Goal: Task Accomplishment & Management: Manage account settings

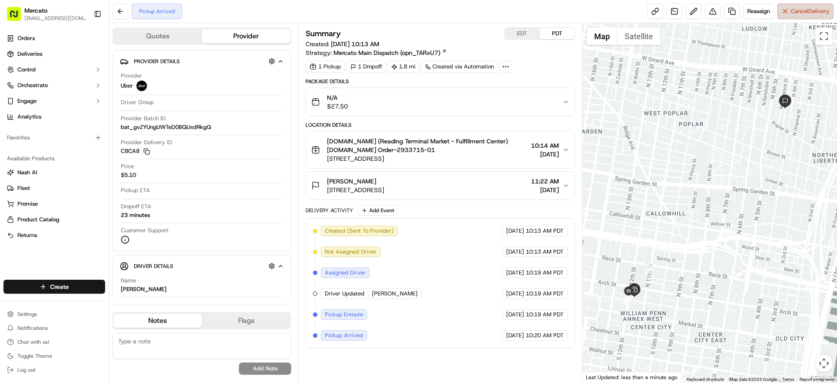
click at [820, 9] on span "Cancel Delivery" at bounding box center [810, 11] width 39 height 8
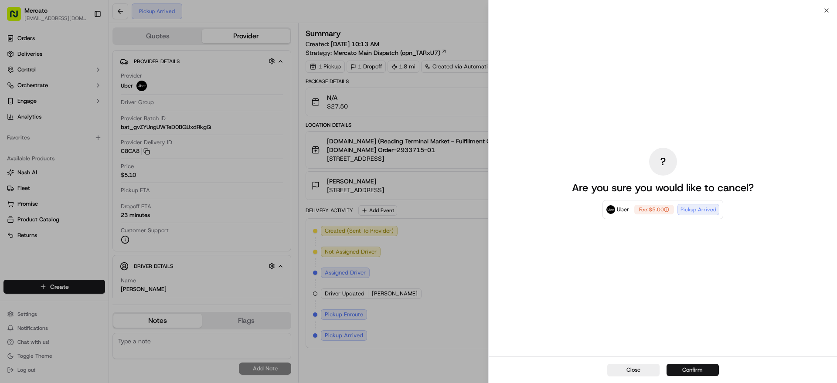
click at [696, 371] on button "Confirm" at bounding box center [693, 370] width 52 height 12
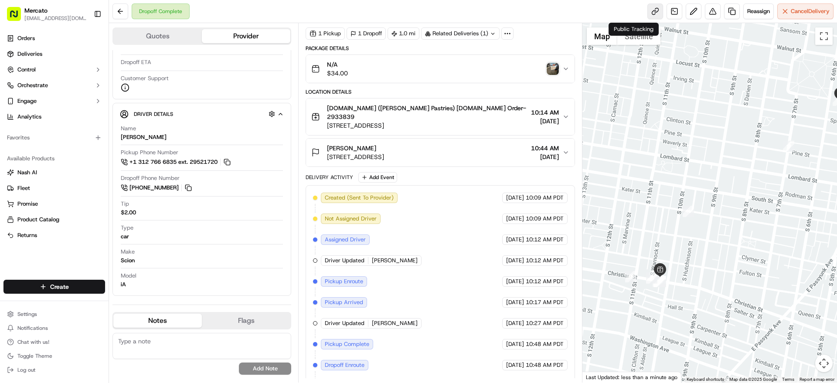
scroll to position [198, 0]
